Goal: Task Accomplishment & Management: Manage account settings

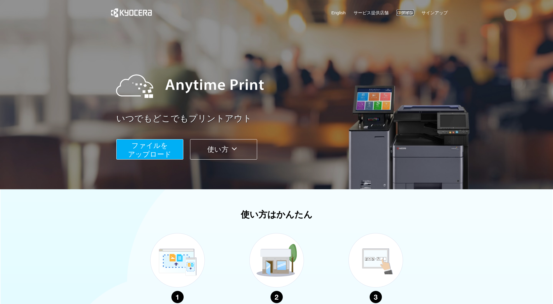
click at [407, 15] on link "ログイン" at bounding box center [404, 13] width 17 height 6
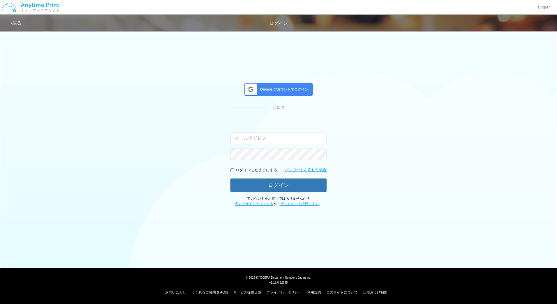
type input "masaya.wake@dc.kyocera.com"
click at [259, 89] on span "Google アカウントでログイン" at bounding box center [283, 89] width 50 height 5
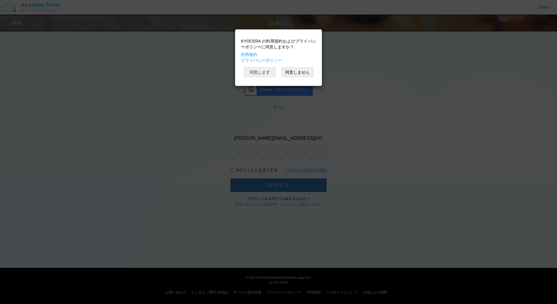
click at [259, 70] on button "同意します" at bounding box center [260, 72] width 32 height 10
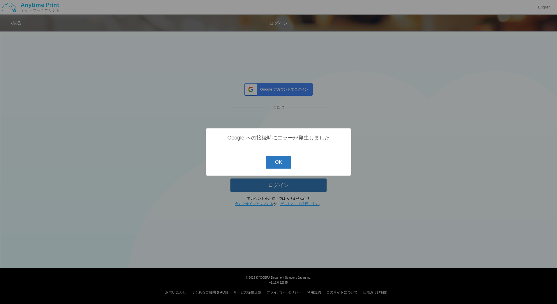
click at [278, 160] on button "OK" at bounding box center [279, 162] width 26 height 13
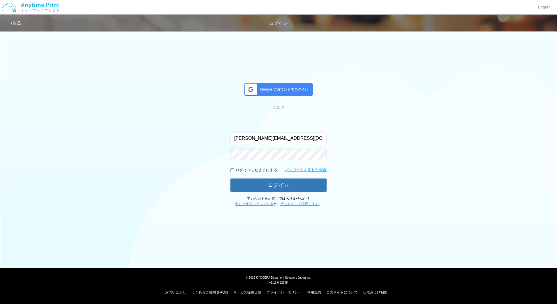
click at [281, 88] on span "Google アカウントでログイン" at bounding box center [283, 89] width 50 height 5
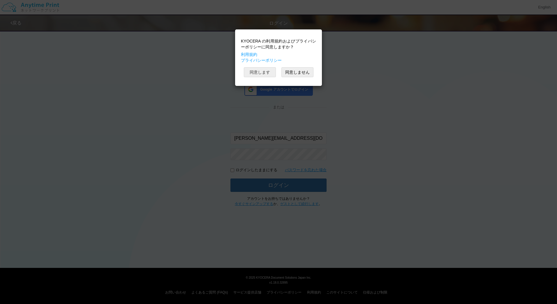
click at [258, 71] on button "同意します" at bounding box center [260, 72] width 32 height 10
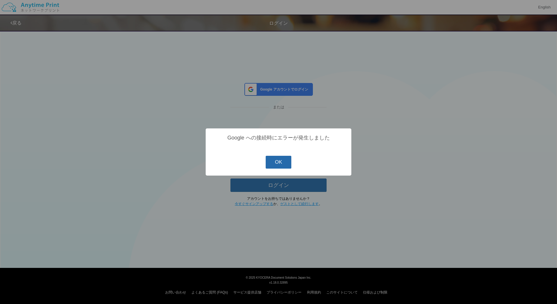
click at [285, 158] on button "OK" at bounding box center [279, 162] width 26 height 13
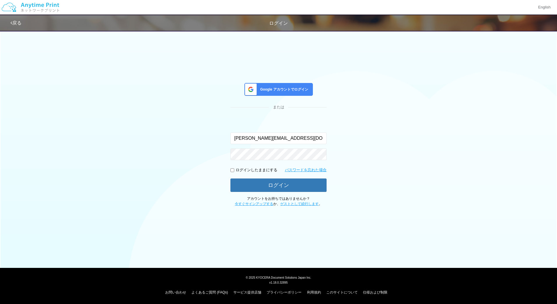
click at [272, 93] on div "Google アカウントでログイン" at bounding box center [279, 89] width 68 height 13
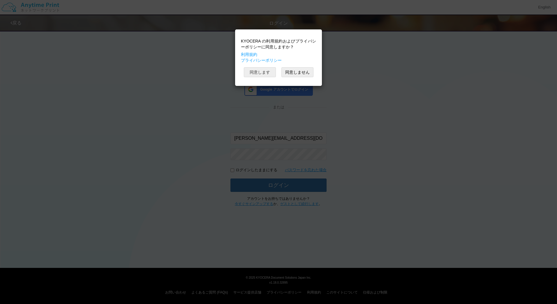
click at [259, 69] on button "同意します" at bounding box center [260, 72] width 32 height 10
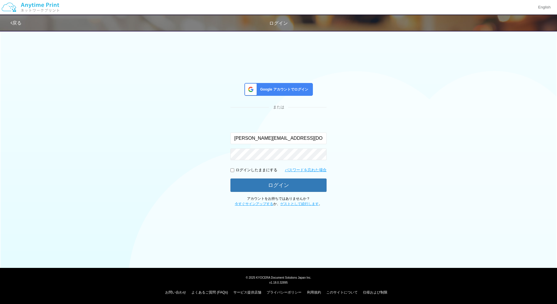
click at [296, 84] on div "Google アカウントでログイン" at bounding box center [279, 89] width 68 height 13
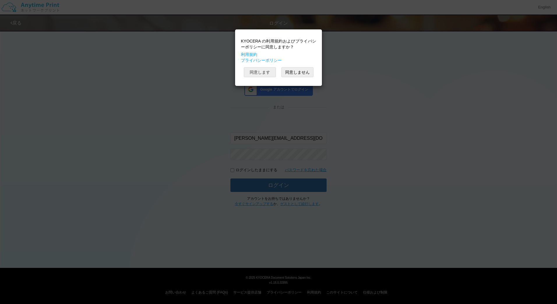
click at [258, 72] on button "同意します" at bounding box center [260, 72] width 32 height 10
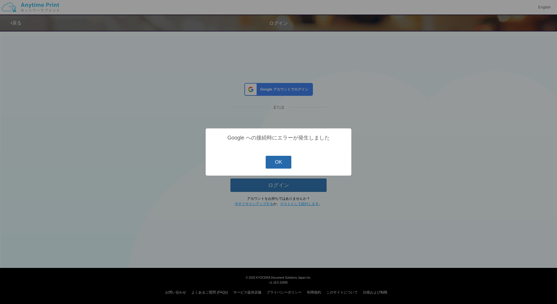
click at [277, 163] on button "OK" at bounding box center [279, 162] width 26 height 13
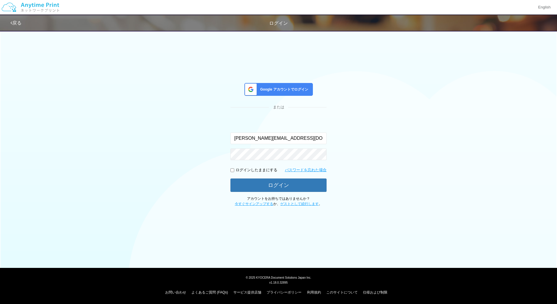
click at [288, 92] on span "Google アカウントでログイン" at bounding box center [283, 89] width 50 height 5
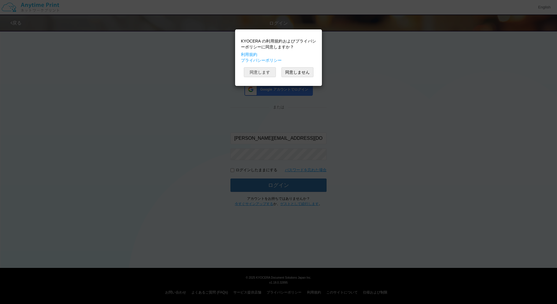
click at [259, 72] on button "同意します" at bounding box center [260, 72] width 32 height 10
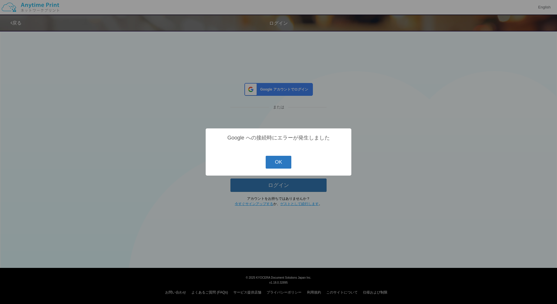
click at [276, 162] on button "OK" at bounding box center [279, 162] width 26 height 13
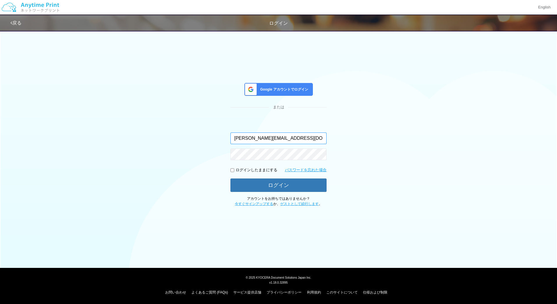
click at [298, 138] on input "masaya.wake@dc.kyocera.com" at bounding box center [279, 139] width 96 height 12
type input "masaya.wake573@gmail.com"
click at [371, 103] on div "Google アカウントでログイン または 入力されたメールアドレスまたはパスワードが正しくありません。 masaya.wake573@gmail.com ロ…" at bounding box center [279, 116] width 350 height 179
click at [231, 179] on button "ログイン" at bounding box center [279, 185] width 96 height 13
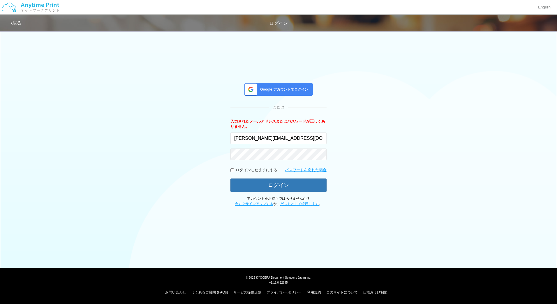
click at [265, 90] on span "Google アカウントでログイン" at bounding box center [283, 89] width 50 height 5
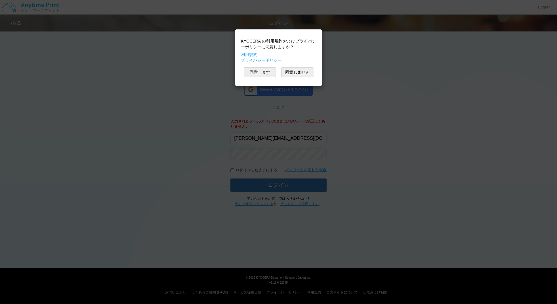
click at [261, 72] on button "同意します" at bounding box center [260, 72] width 32 height 10
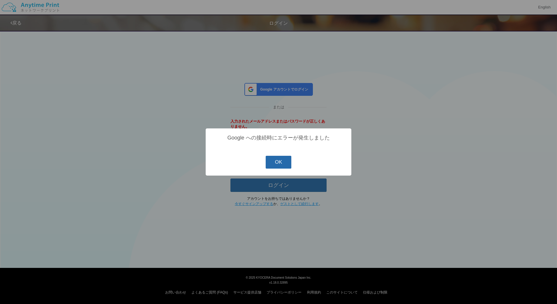
click at [277, 160] on button "OK" at bounding box center [279, 162] width 26 height 13
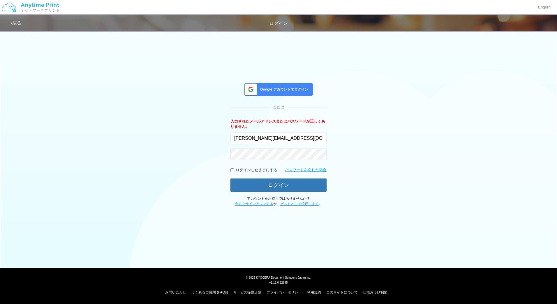
click at [283, 88] on span "Google アカウントでログイン" at bounding box center [283, 89] width 50 height 5
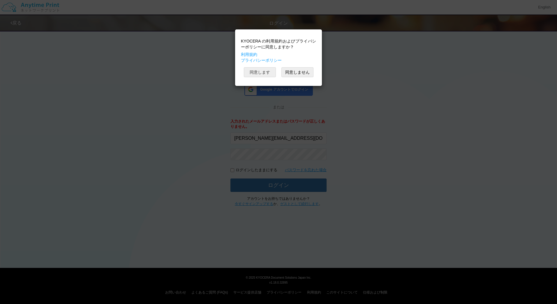
click at [271, 72] on button "同意します" at bounding box center [260, 72] width 32 height 10
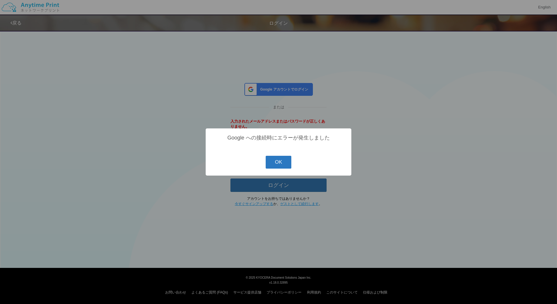
click at [282, 160] on button "OK" at bounding box center [279, 162] width 26 height 13
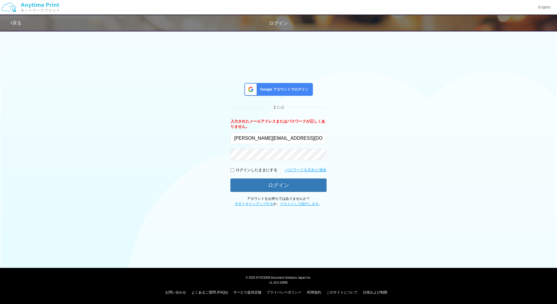
click at [262, 91] on span "Google アカウントでログイン" at bounding box center [283, 89] width 50 height 5
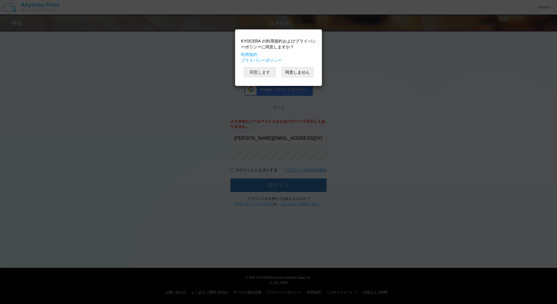
click at [256, 72] on button "同意します" at bounding box center [260, 72] width 32 height 10
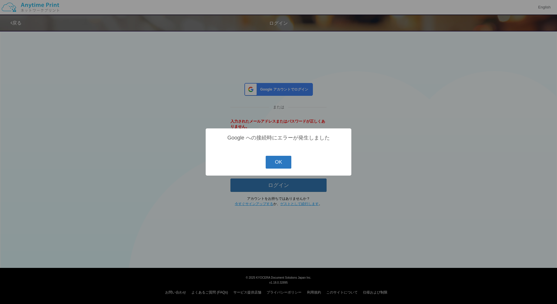
click at [280, 164] on button "OK" at bounding box center [279, 162] width 26 height 13
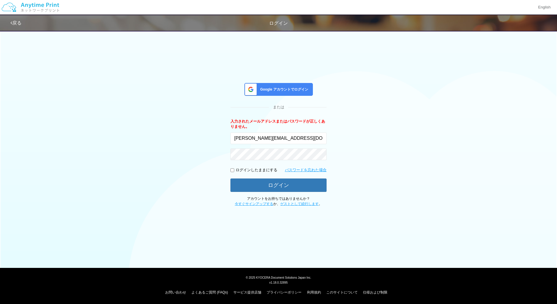
click at [282, 94] on div "Google アカウントでログイン" at bounding box center [279, 89] width 68 height 13
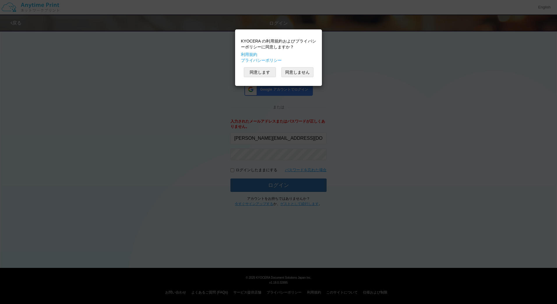
click at [249, 66] on div "KYOCERA の利用規約およびプライバシーポリシーに同意しますか？ 利用規約 プライバシーポリシー 同意します 同意しません" at bounding box center [278, 57] width 81 height 51
click at [255, 71] on button "同意します" at bounding box center [260, 72] width 32 height 10
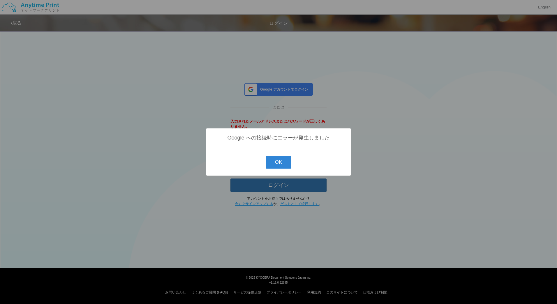
click at [150, 147] on div "? ! i Google への接続時にエラーが発生しました OK Cancel ×" at bounding box center [278, 152] width 557 height 304
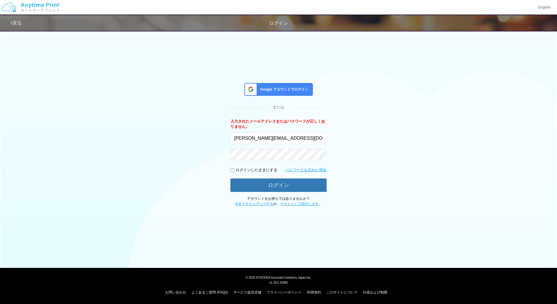
click at [282, 83] on div "Google アカウントでログイン" at bounding box center [279, 89] width 68 height 13
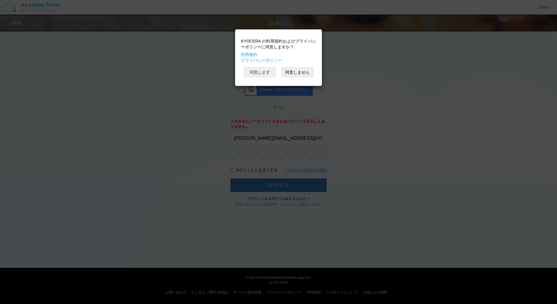
click at [265, 73] on button "同意します" at bounding box center [260, 72] width 32 height 10
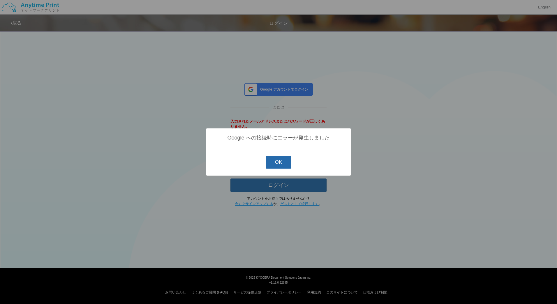
click at [282, 162] on button "OK" at bounding box center [279, 162] width 26 height 13
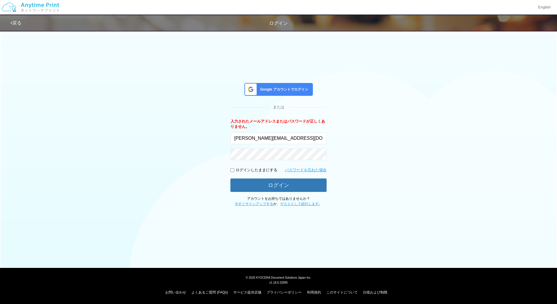
click at [264, 91] on span "Google アカウントでログイン" at bounding box center [283, 89] width 50 height 5
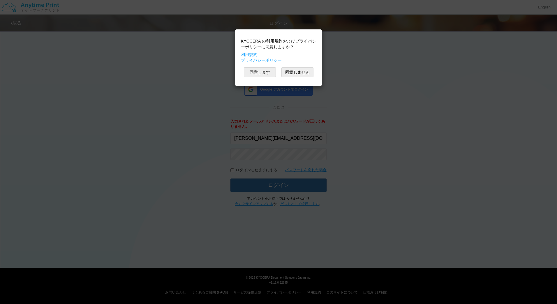
click at [261, 74] on button "同意します" at bounding box center [260, 72] width 32 height 10
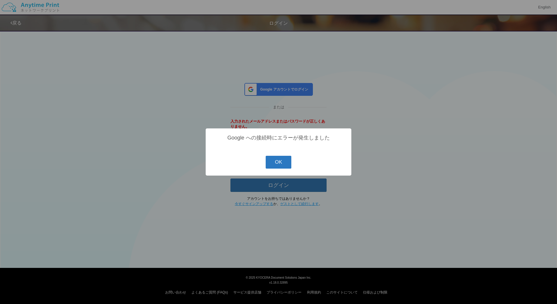
click at [282, 164] on button "OK" at bounding box center [279, 162] width 26 height 13
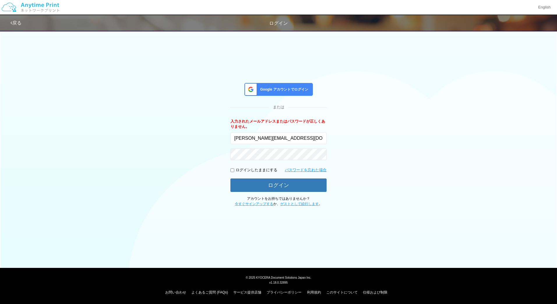
click at [270, 88] on span "Google アカウントでログイン" at bounding box center [283, 89] width 50 height 5
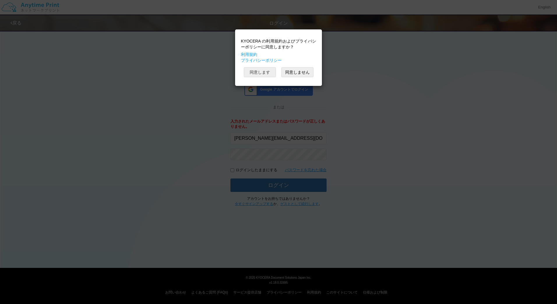
click at [263, 69] on button "同意します" at bounding box center [260, 72] width 32 height 10
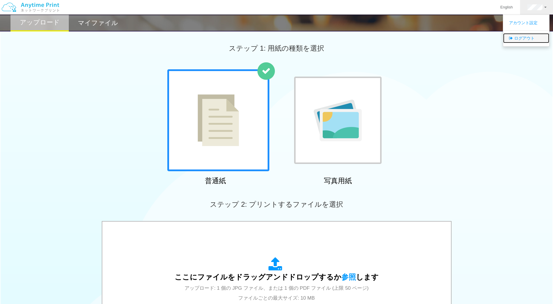
click at [531, 38] on link "ログアウト" at bounding box center [526, 38] width 46 height 10
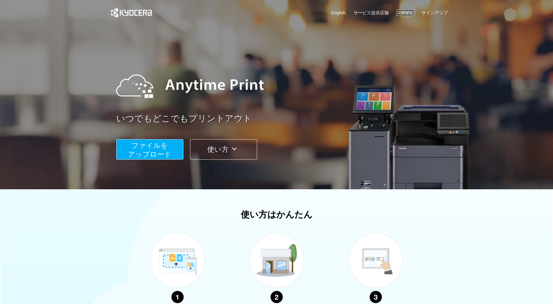
click at [408, 10] on link "ログイン" at bounding box center [404, 13] width 17 height 6
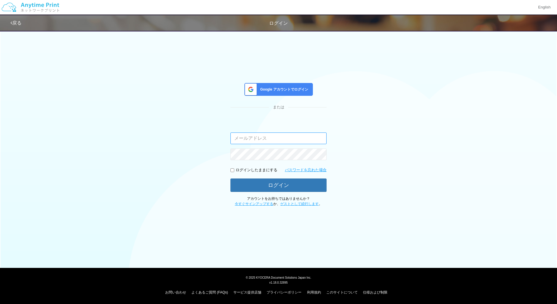
type input "[EMAIL_ADDRESS][DOMAIN_NAME]"
click at [290, 94] on div "Google アカウントでログイン" at bounding box center [279, 89] width 68 height 13
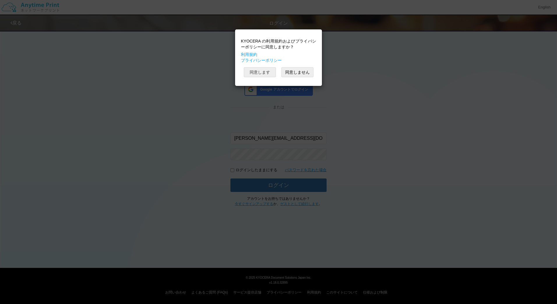
click at [266, 74] on button "同意します" at bounding box center [260, 72] width 32 height 10
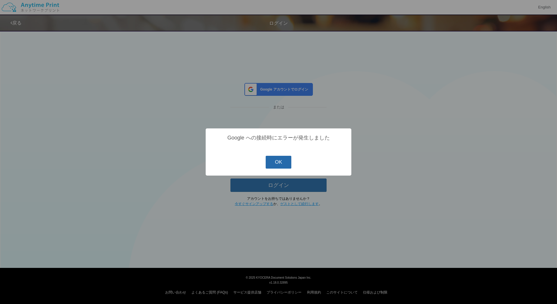
click at [283, 167] on button "OK" at bounding box center [279, 162] width 26 height 13
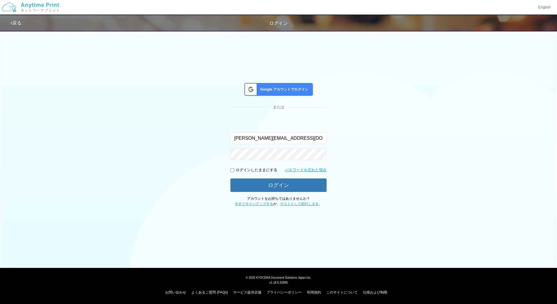
click at [297, 87] on span "Google アカウントでログイン" at bounding box center [283, 89] width 50 height 5
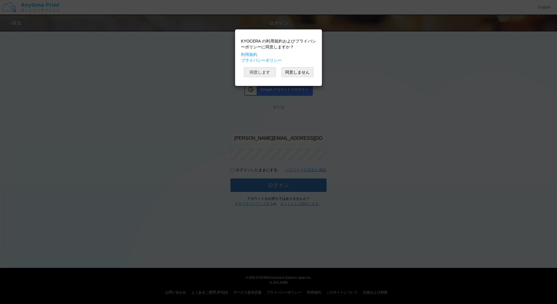
click at [261, 71] on button "同意します" at bounding box center [260, 72] width 32 height 10
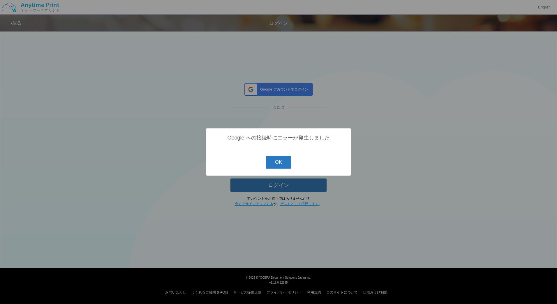
click at [283, 165] on button "OK" at bounding box center [279, 162] width 26 height 13
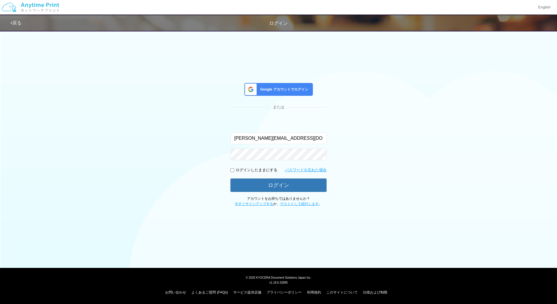
drag, startPoint x: 527, startPoint y: 0, endPoint x: 352, endPoint y: 78, distance: 191.0
click at [352, 78] on div "Google アカウントでログイン または 入力されたメールアドレスまたはパスワードが正しくありません。 masaya.wake@dc.kyocera.com…" at bounding box center [279, 116] width 350 height 179
click at [293, 91] on span "Google アカウントでログイン" at bounding box center [283, 89] width 50 height 5
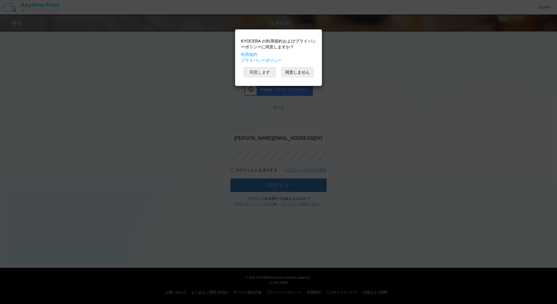
click at [262, 71] on button "同意します" at bounding box center [260, 72] width 32 height 10
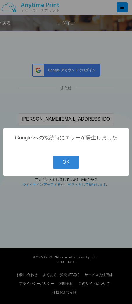
click at [63, 164] on button "OK" at bounding box center [66, 162] width 26 height 13
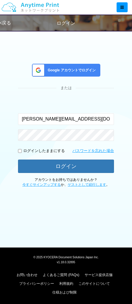
click at [59, 66] on div "Google アカウントでログイン" at bounding box center [66, 70] width 68 height 13
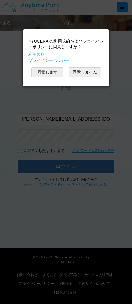
click at [51, 75] on button "同意します" at bounding box center [47, 72] width 32 height 10
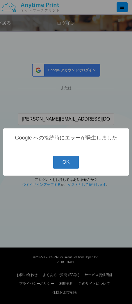
click at [65, 162] on button "OK" at bounding box center [66, 162] width 26 height 13
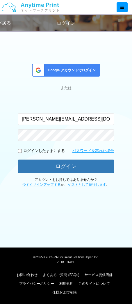
click at [64, 73] on div "Google アカウントでログイン" at bounding box center [66, 70] width 68 height 13
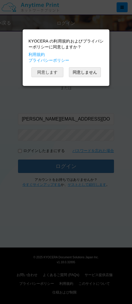
click at [50, 74] on button "同意します" at bounding box center [47, 72] width 32 height 10
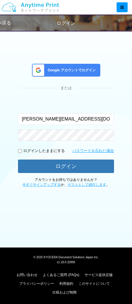
click at [86, 68] on span "Google アカウントでログイン" at bounding box center [70, 70] width 50 height 5
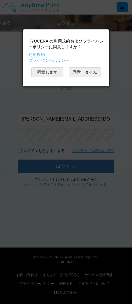
click at [55, 70] on button "同意します" at bounding box center [47, 72] width 32 height 10
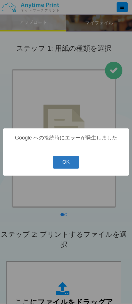
click at [78, 167] on button "OK" at bounding box center [66, 162] width 26 height 13
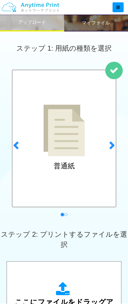
click at [114, 10] on div at bounding box center [117, 7] width 11 height 10
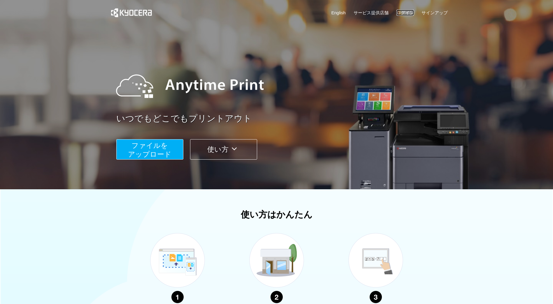
click at [404, 10] on link "ログイン" at bounding box center [404, 13] width 17 height 6
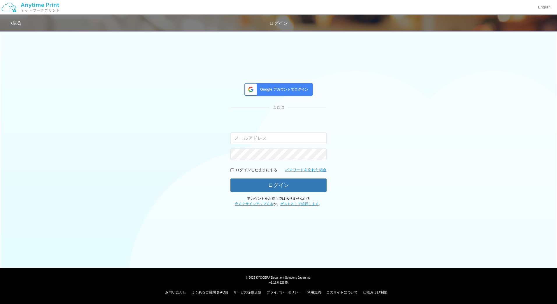
type input "jp-atp-admin@dj.kyocera.com"
click at [283, 91] on span "Google アカウントでログイン" at bounding box center [283, 89] width 50 height 5
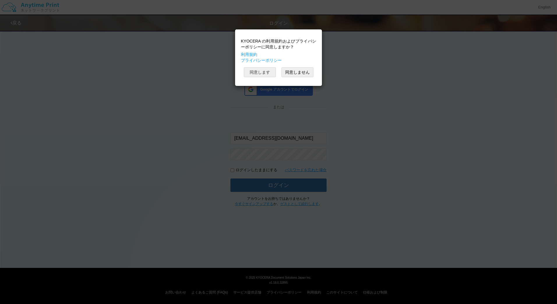
click at [262, 72] on button "同意します" at bounding box center [260, 72] width 32 height 10
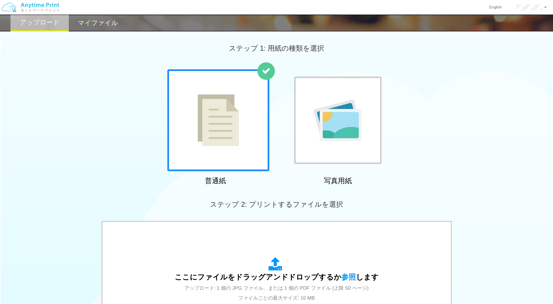
click at [71, 102] on div "普通紙 写真用紙" at bounding box center [276, 128] width 553 height 118
click at [45, 9] on img at bounding box center [30, 7] width 62 height 20
click at [533, 39] on link "ログアウト" at bounding box center [526, 38] width 46 height 10
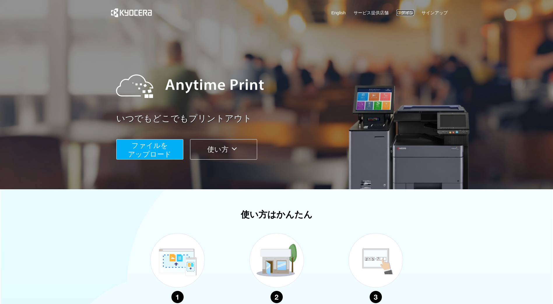
click at [407, 14] on link "ログイン" at bounding box center [404, 13] width 17 height 6
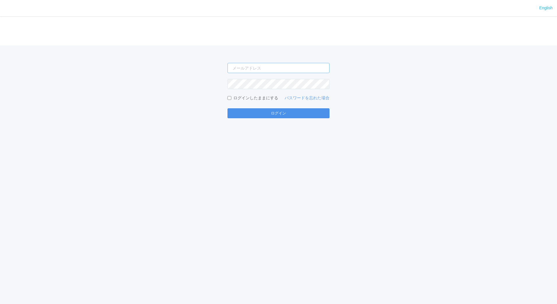
type input "[EMAIL_ADDRESS][DOMAIN_NAME]"
click at [321, 117] on button "ログイン" at bounding box center [279, 113] width 102 height 10
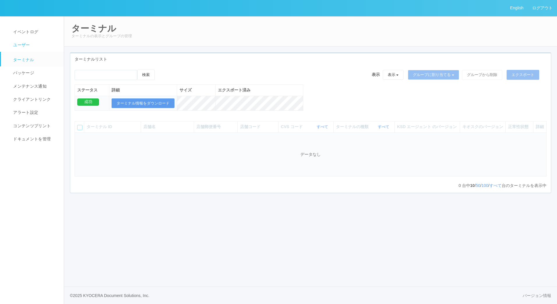
click at [32, 43] on link "ユーザー" at bounding box center [35, 44] width 68 height 13
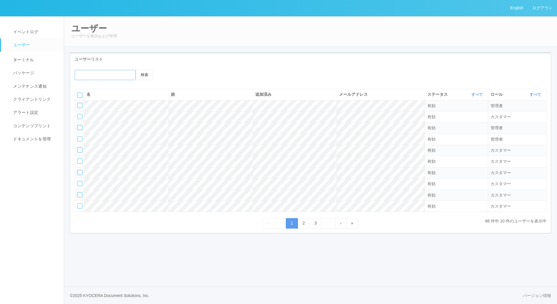
click at [108, 77] on input "emailSearch" at bounding box center [105, 75] width 61 height 10
type input "wake"
click at [140, 74] on button "検索" at bounding box center [144, 75] width 17 height 10
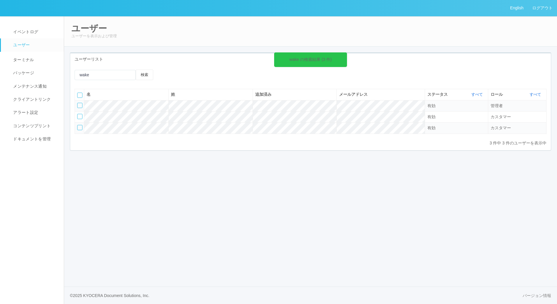
click at [82, 127] on div at bounding box center [79, 127] width 5 height 5
click at [189, 75] on icon at bounding box center [189, 75] width 0 height 0
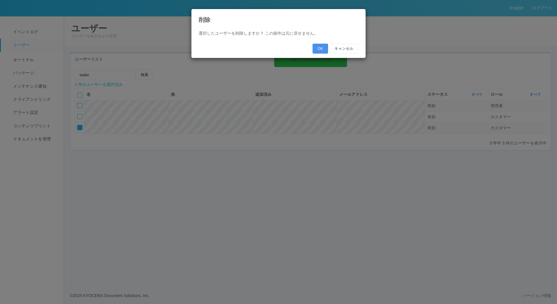
click at [321, 47] on button "OK" at bounding box center [320, 49] width 15 height 10
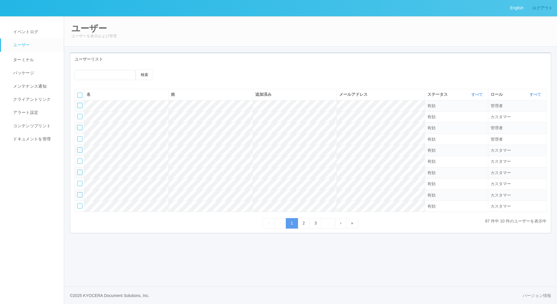
click at [555, 8] on link "ログアウト" at bounding box center [542, 8] width 29 height 16
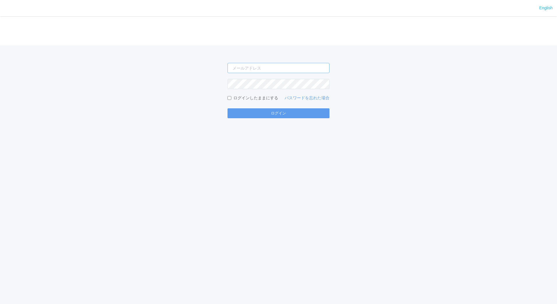
type input "jp-atp-admin@dj.kyocera.com"
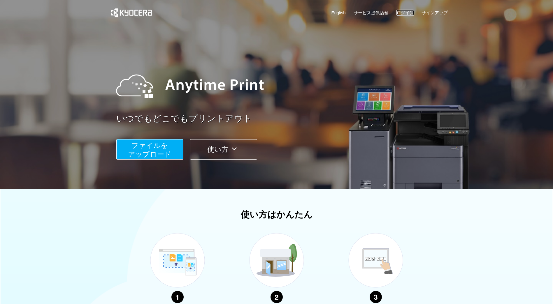
click at [405, 13] on link "ログイン" at bounding box center [404, 13] width 17 height 6
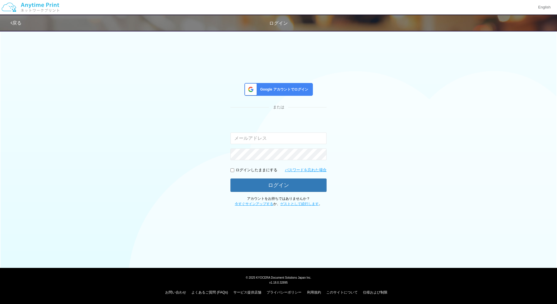
type input "jp-atp-admin@dj.kyocera.com"
click at [263, 206] on link "今すぐサインアップする" at bounding box center [254, 204] width 38 height 4
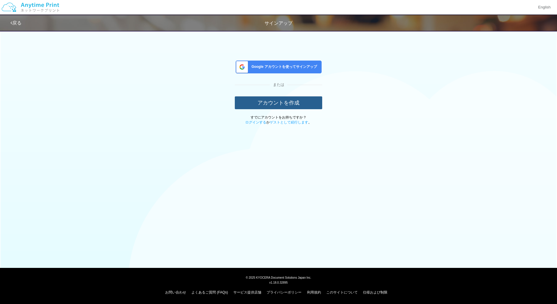
click at [277, 103] on button "アカウントを作成" at bounding box center [278, 102] width 87 height 13
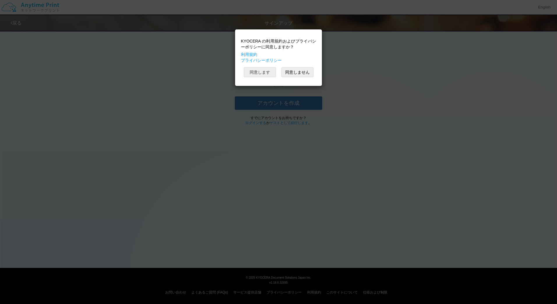
click at [261, 69] on button "同意します" at bounding box center [260, 72] width 32 height 10
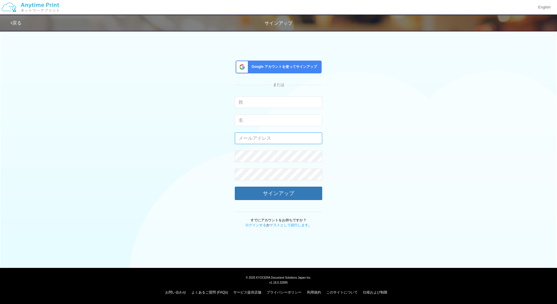
type input "jp-atp-admin@dj.kyocera.com"
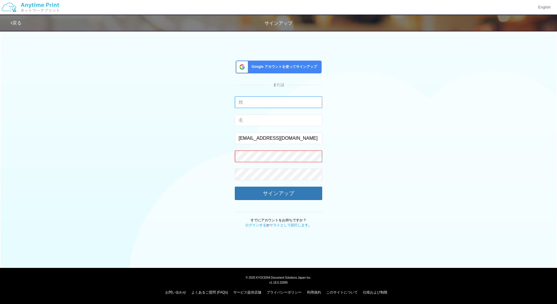
click at [274, 102] on input "text" at bounding box center [278, 102] width 87 height 12
type input "和氣"
type input "雅也"
click at [290, 136] on input "jp-atp-admin@dj.kyocera.com" at bounding box center [278, 139] width 87 height 12
click at [272, 138] on input "masaya.wake@dc.kyocera.com" at bounding box center [278, 139] width 87 height 12
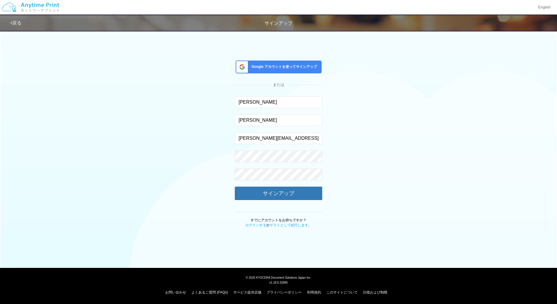
type input "masaya.wake573@gmail.com"
click at [336, 166] on div "Google アカウントを使ってサインアップ または 和氣 入力できるのは文字のみです。 雅也 入力できるのは文字のみです。 masaya.wake573@g…" at bounding box center [278, 127] width 341 height 201
click at [295, 198] on button "サインアップ" at bounding box center [278, 193] width 87 height 13
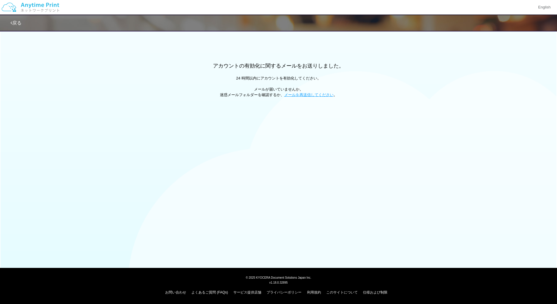
click at [25, 23] on div "戻る" at bounding box center [185, 23] width 350 height 16
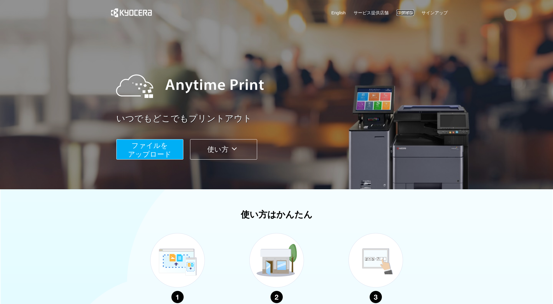
click at [406, 14] on link "ログイン" at bounding box center [404, 13] width 17 height 6
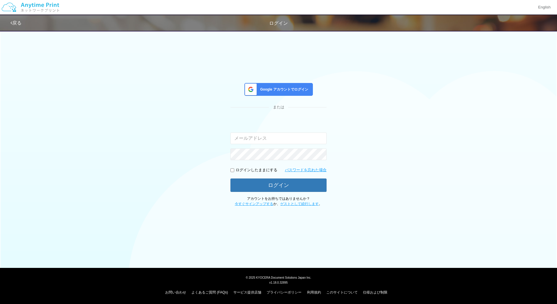
type input "[EMAIL_ADDRESS][DOMAIN_NAME]"
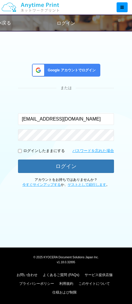
click at [85, 71] on span "Google アカウントでログイン" at bounding box center [70, 70] width 50 height 5
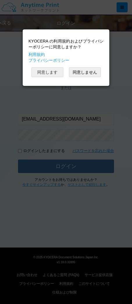
click at [56, 70] on button "同意します" at bounding box center [47, 72] width 32 height 10
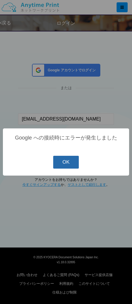
click at [70, 162] on button "OK" at bounding box center [66, 162] width 26 height 13
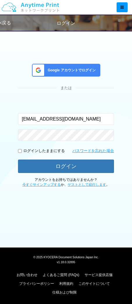
click at [82, 68] on span "Google アカウントでログイン" at bounding box center [70, 70] width 50 height 5
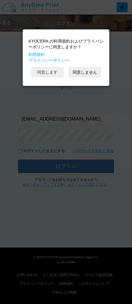
click at [46, 71] on button "同意します" at bounding box center [47, 72] width 32 height 10
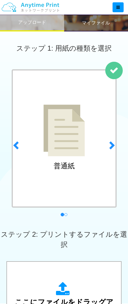
click at [118, 9] on icon at bounding box center [117, 7] width 3 height 4
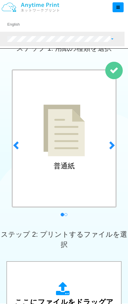
click at [114, 38] on link at bounding box center [62, 39] width 124 height 15
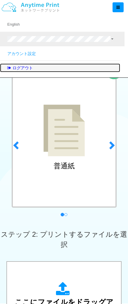
click at [94, 66] on link "ログアウト" at bounding box center [60, 68] width 120 height 9
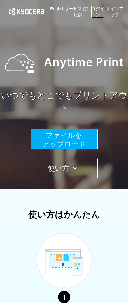
click at [99, 13] on link "ログイン" at bounding box center [97, 12] width 13 height 13
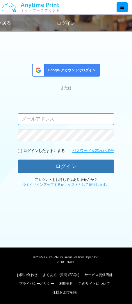
type input "masaya.wake@dc.kyocera.com"
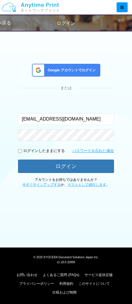
click at [83, 72] on span "Google アカウントでログイン" at bounding box center [70, 70] width 50 height 5
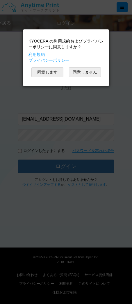
click at [50, 76] on button "同意します" at bounding box center [47, 72] width 32 height 10
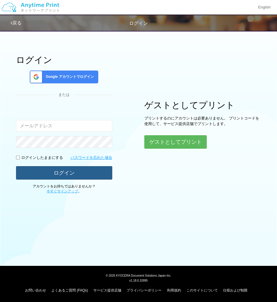
type input "[EMAIL_ADDRESS][DOMAIN_NAME]"
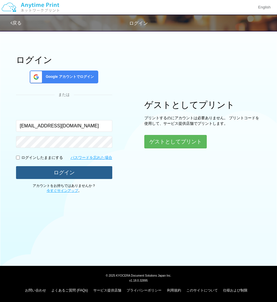
click at [81, 170] on button "ログイン" at bounding box center [64, 172] width 96 height 13
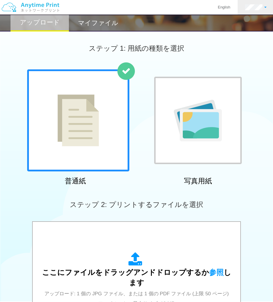
click at [261, 12] on link at bounding box center [255, 7] width 36 height 15
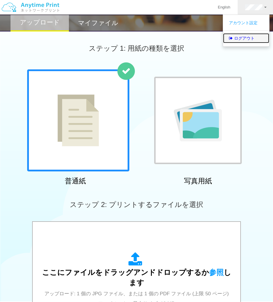
click at [248, 37] on link "ログアウト" at bounding box center [246, 38] width 46 height 10
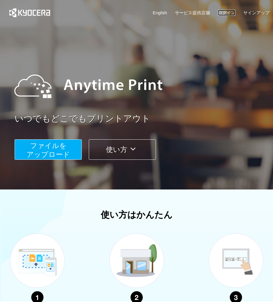
click at [226, 12] on link "ログイン" at bounding box center [225, 13] width 17 height 6
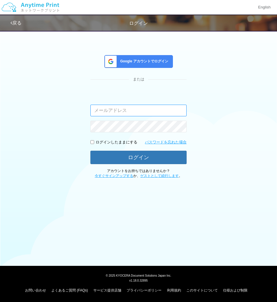
type input "[EMAIL_ADDRESS][DOMAIN_NAME]"
click at [151, 62] on span "Google アカウントでログイン" at bounding box center [143, 61] width 50 height 5
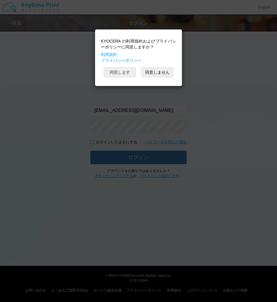
click at [127, 68] on button "同意します" at bounding box center [120, 72] width 32 height 10
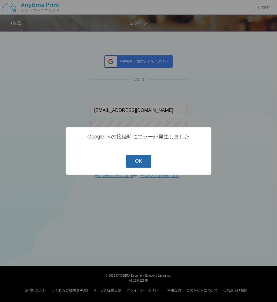
click at [140, 158] on button "OK" at bounding box center [139, 161] width 26 height 13
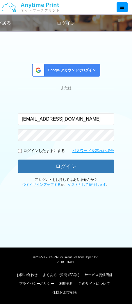
click at [74, 67] on div "Google アカウントでログイン" at bounding box center [66, 70] width 68 height 13
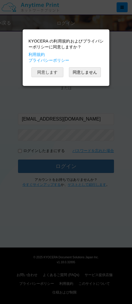
click at [52, 73] on button "同意します" at bounding box center [47, 72] width 32 height 10
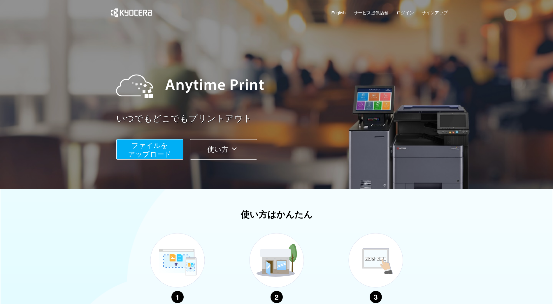
click at [407, 168] on div "いつでもどこでもプリントアウト ファイルを ​​アップロード 使い方" at bounding box center [277, 109] width 350 height 163
click at [403, 10] on link "ログイン" at bounding box center [404, 13] width 17 height 6
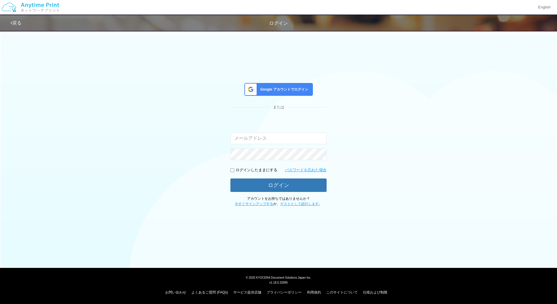
type input "[EMAIL_ADDRESS][DOMAIN_NAME]"
click at [292, 87] on span "Google アカウントでログイン" at bounding box center [283, 89] width 50 height 5
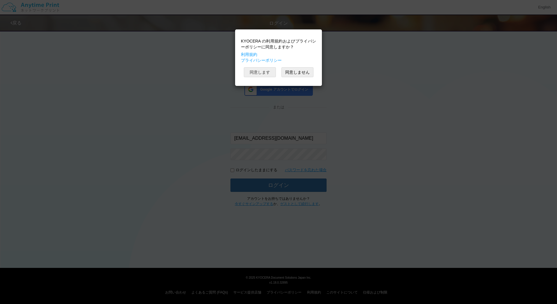
click at [263, 73] on button "同意します" at bounding box center [260, 72] width 32 height 10
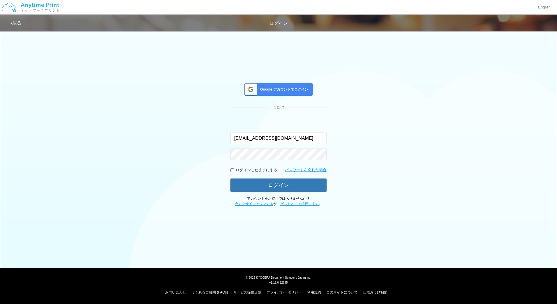
click at [255, 89] on span at bounding box center [249, 89] width 15 height 12
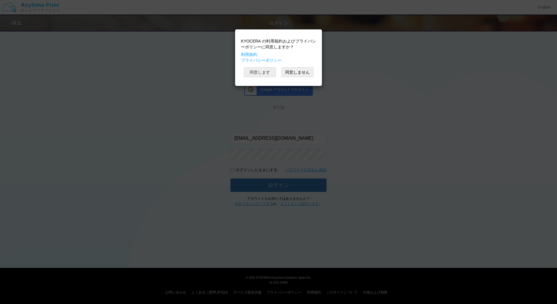
click at [259, 70] on button "同意します" at bounding box center [260, 72] width 32 height 10
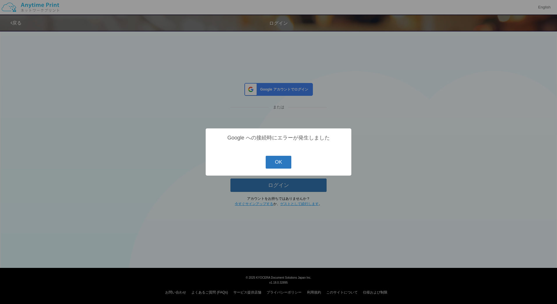
click at [277, 161] on button "OK" at bounding box center [279, 162] width 26 height 13
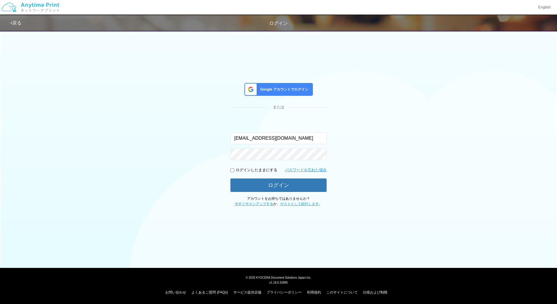
click at [280, 88] on span "Google アカウントでログイン" at bounding box center [283, 89] width 50 height 5
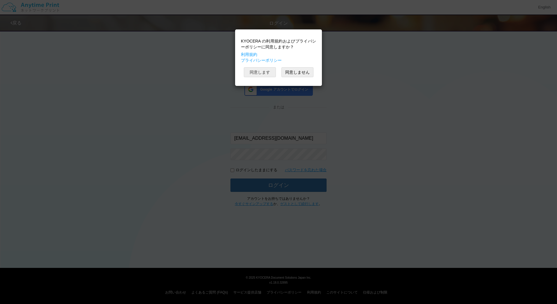
click at [255, 68] on button "同意します" at bounding box center [260, 72] width 32 height 10
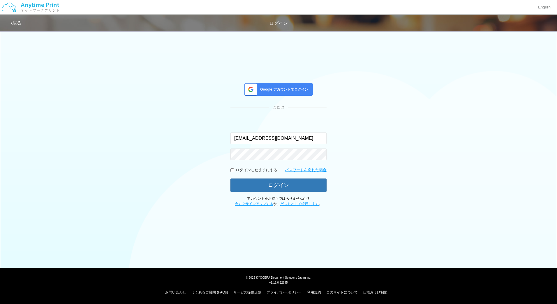
click at [287, 88] on span "Google アカウントでログイン" at bounding box center [283, 89] width 50 height 5
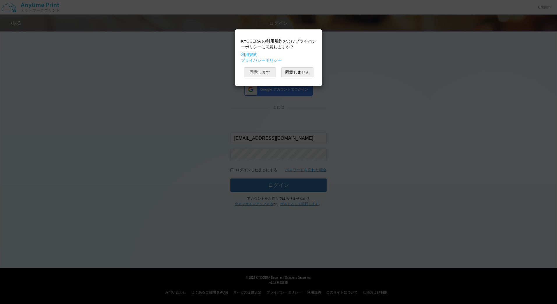
click at [258, 71] on button "同意します" at bounding box center [260, 72] width 32 height 10
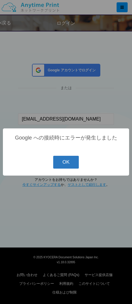
click at [67, 166] on button "OK" at bounding box center [66, 162] width 26 height 13
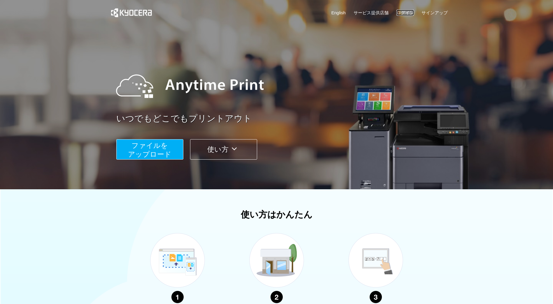
click at [409, 11] on link "ログイン" at bounding box center [404, 13] width 17 height 6
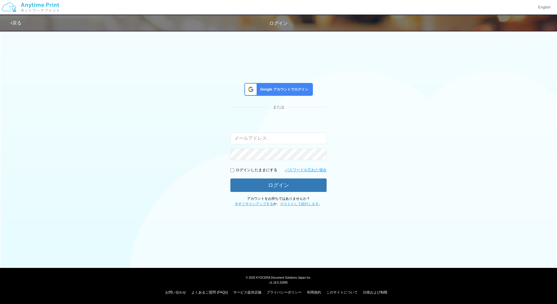
type input "[EMAIL_ADDRESS][DOMAIN_NAME]"
click at [292, 84] on div "Google アカウントでログイン" at bounding box center [279, 89] width 68 height 13
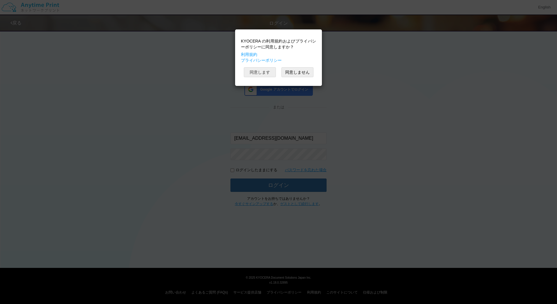
click at [265, 73] on button "同意します" at bounding box center [260, 72] width 32 height 10
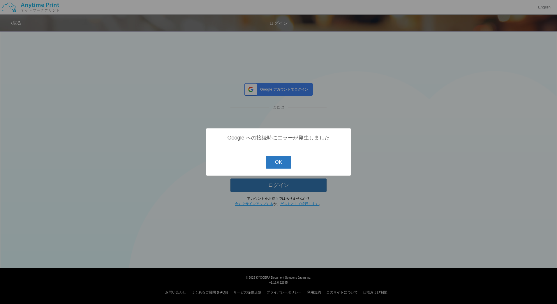
click at [277, 166] on button "OK" at bounding box center [279, 162] width 26 height 13
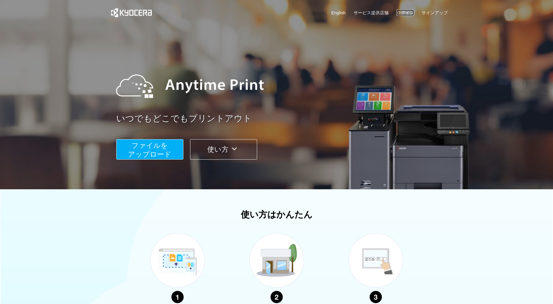
click at [401, 12] on link "ログイン" at bounding box center [404, 13] width 17 height 6
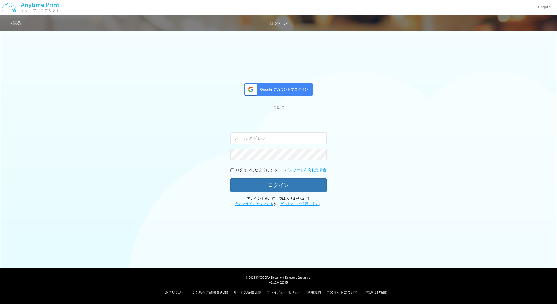
type input "[EMAIL_ADDRESS][DOMAIN_NAME]"
click at [254, 92] on span at bounding box center [249, 89] width 15 height 12
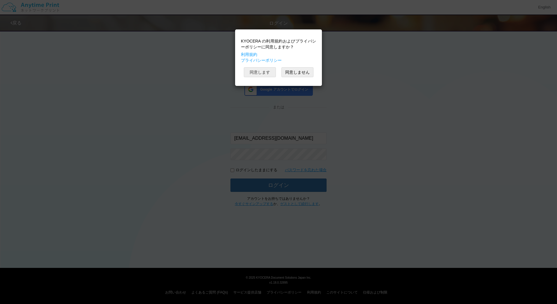
click at [259, 75] on button "同意します" at bounding box center [260, 72] width 32 height 10
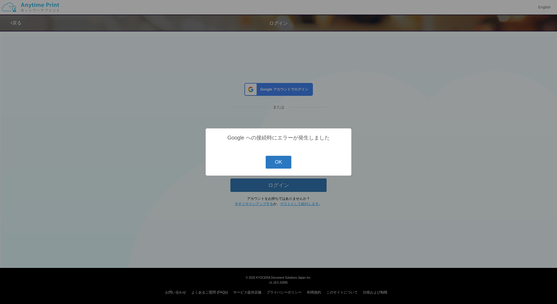
click at [282, 163] on button "OK" at bounding box center [279, 162] width 26 height 13
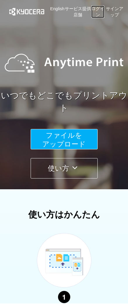
click at [98, 12] on link "ログイン" at bounding box center [97, 12] width 13 height 13
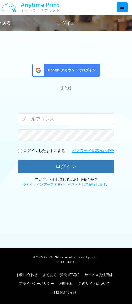
type input "[EMAIL_ADDRESS][DOMAIN_NAME]"
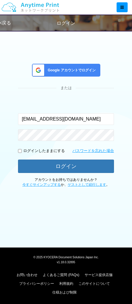
click at [74, 65] on div "Google アカウントでログイン" at bounding box center [66, 70] width 68 height 13
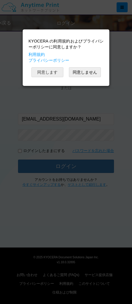
click at [49, 74] on button "同意します" at bounding box center [47, 72] width 32 height 10
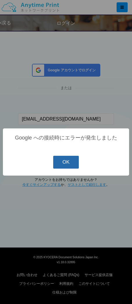
click at [64, 162] on button "OK" at bounding box center [66, 162] width 26 height 13
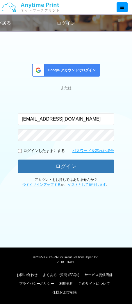
click at [72, 68] on span "Google アカウントでログイン" at bounding box center [70, 70] width 50 height 5
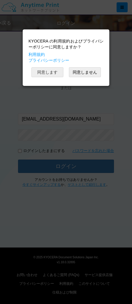
click at [49, 74] on button "同意します" at bounding box center [47, 72] width 32 height 10
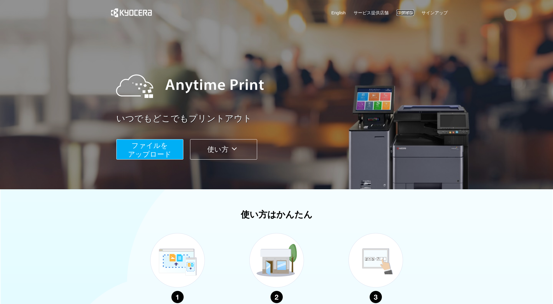
click at [405, 13] on link "ログイン" at bounding box center [404, 13] width 17 height 6
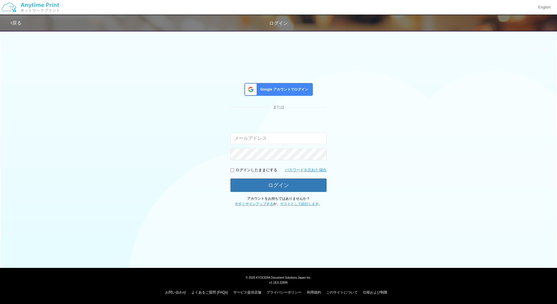
type input "[EMAIL_ADDRESS][DOMAIN_NAME]"
click at [282, 87] on span "Google アカウントでログイン" at bounding box center [283, 89] width 50 height 5
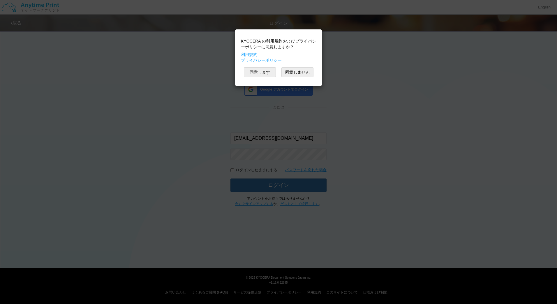
click at [261, 71] on button "同意します" at bounding box center [260, 72] width 32 height 10
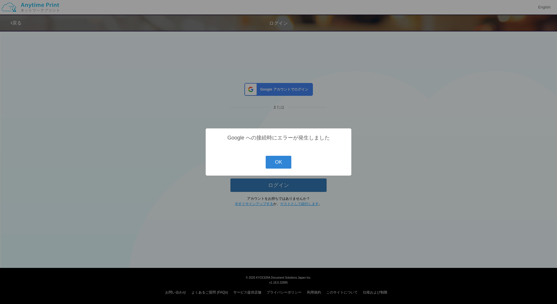
click at [277, 161] on button "OK" at bounding box center [279, 162] width 26 height 13
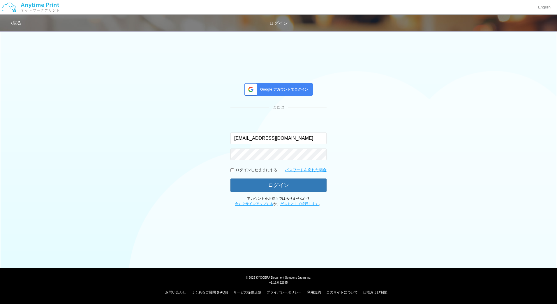
click at [268, 85] on div "Google アカウントでログイン" at bounding box center [279, 89] width 68 height 13
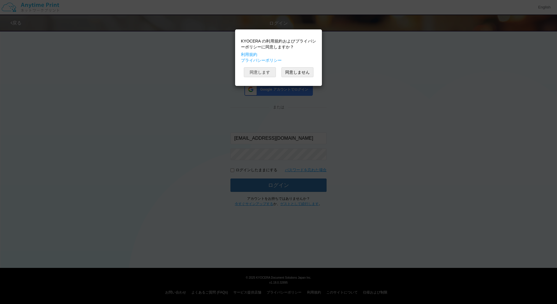
click at [263, 73] on button "同意します" at bounding box center [260, 72] width 32 height 10
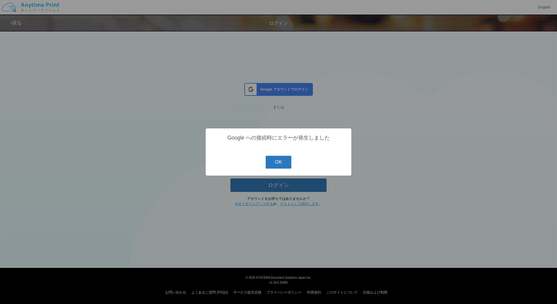
click at [281, 160] on button "OK" at bounding box center [279, 162] width 26 height 13
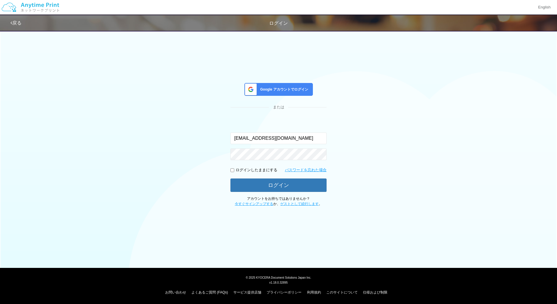
click at [281, 90] on span "Google アカウントでログイン" at bounding box center [283, 89] width 50 height 5
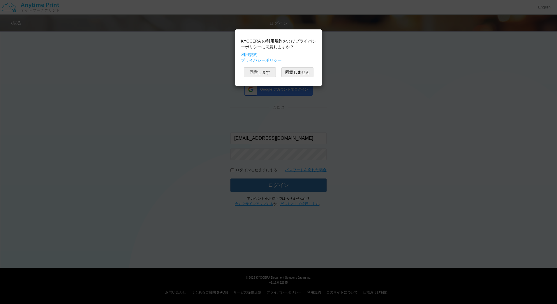
click at [266, 71] on button "同意します" at bounding box center [260, 72] width 32 height 10
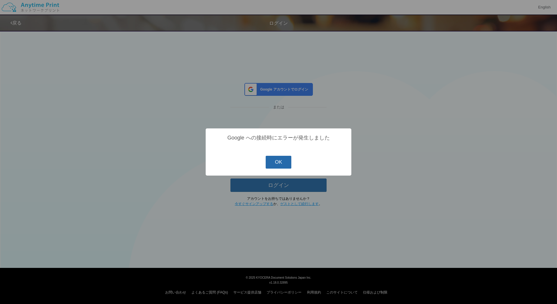
click at [289, 164] on button "OK" at bounding box center [279, 162] width 26 height 13
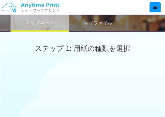
click at [154, 6] on icon at bounding box center [154, 7] width 3 height 4
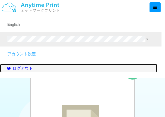
click at [105, 66] on link "ログアウト" at bounding box center [78, 68] width 157 height 9
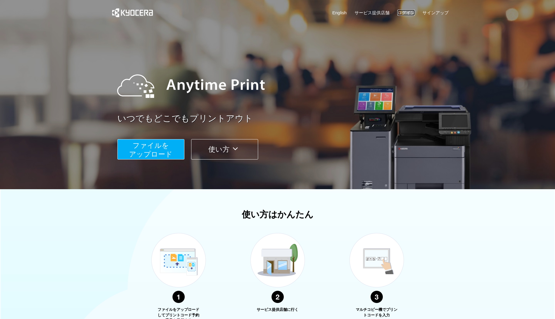
click at [405, 14] on link "ログイン" at bounding box center [406, 13] width 17 height 6
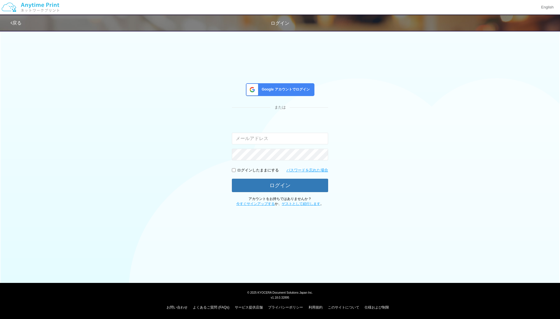
type input "[EMAIL_ADDRESS][DOMAIN_NAME]"
click at [295, 87] on div "Google アカウントでログイン" at bounding box center [280, 89] width 68 height 13
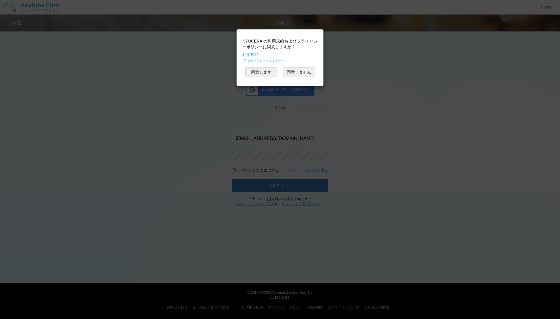
click at [264, 71] on button "同意します" at bounding box center [261, 72] width 32 height 10
